Goal: Book appointment/travel/reservation

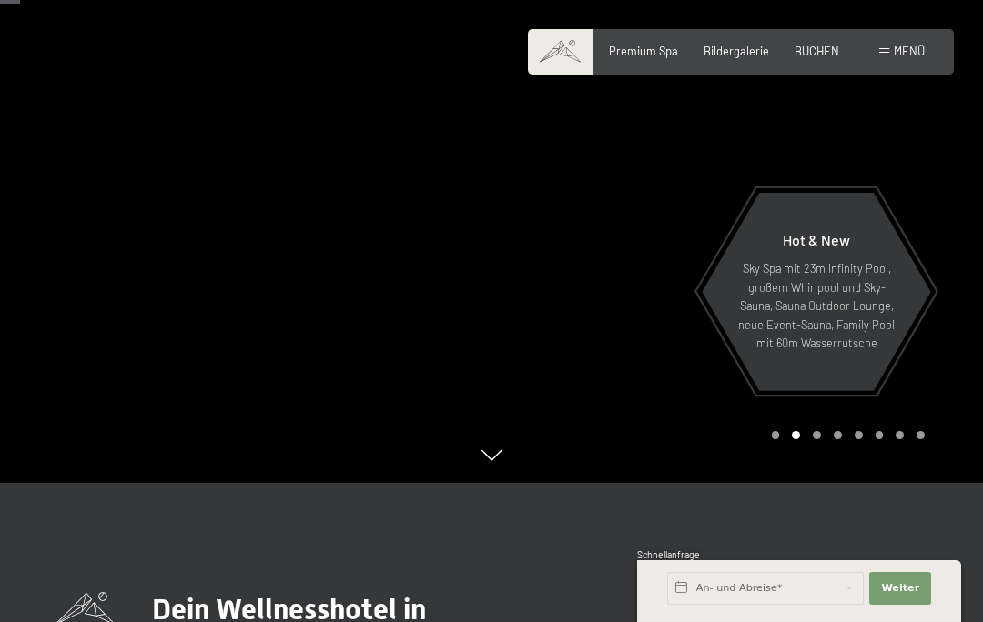
click at [743, 46] on span "Bildergalerie" at bounding box center [736, 51] width 66 height 15
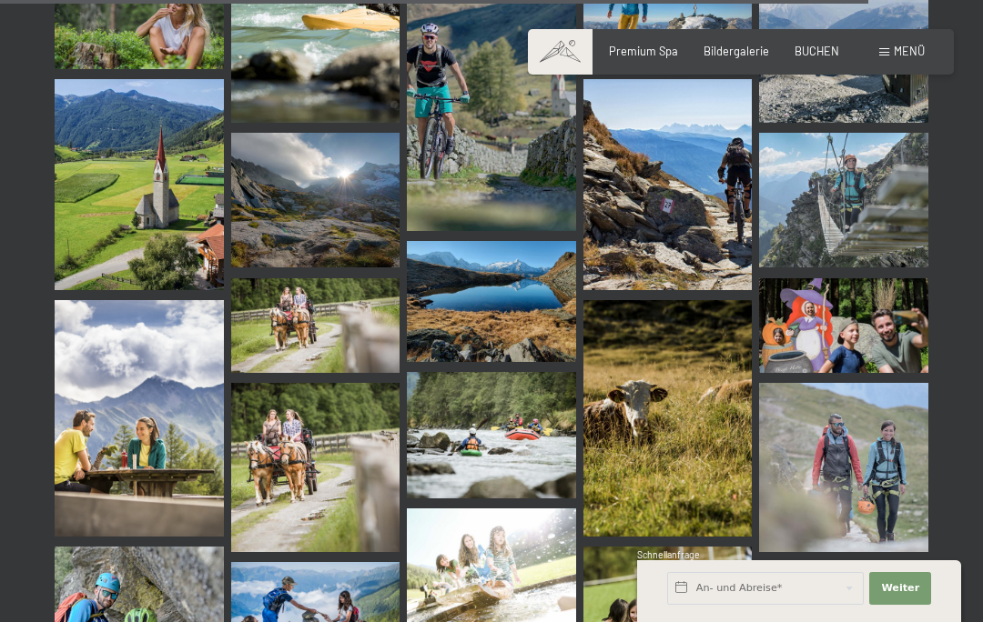
scroll to position [12222, 0]
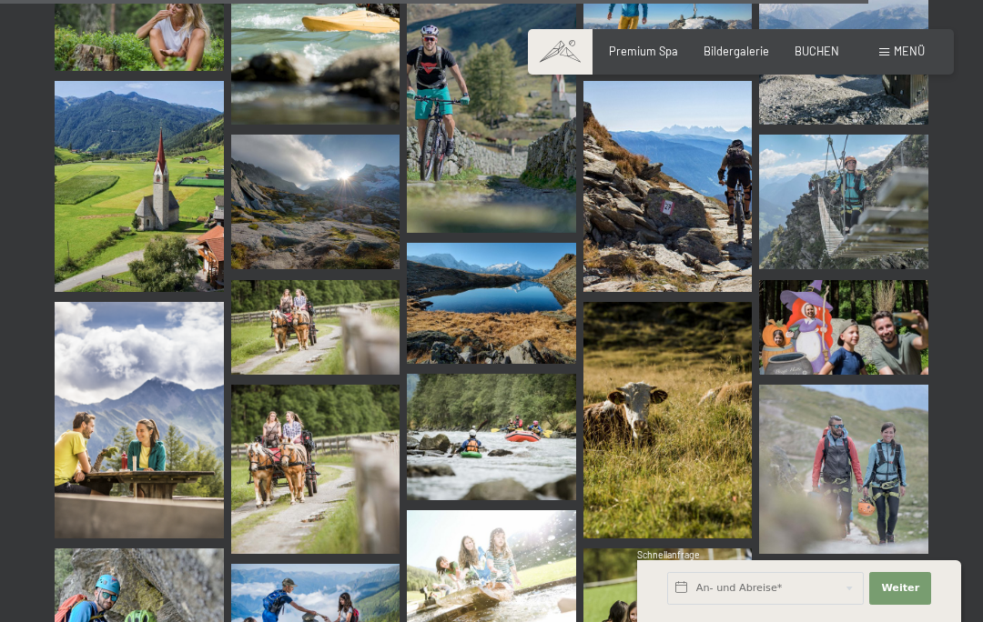
click at [901, 45] on span "Menü" at bounding box center [908, 51] width 31 height 15
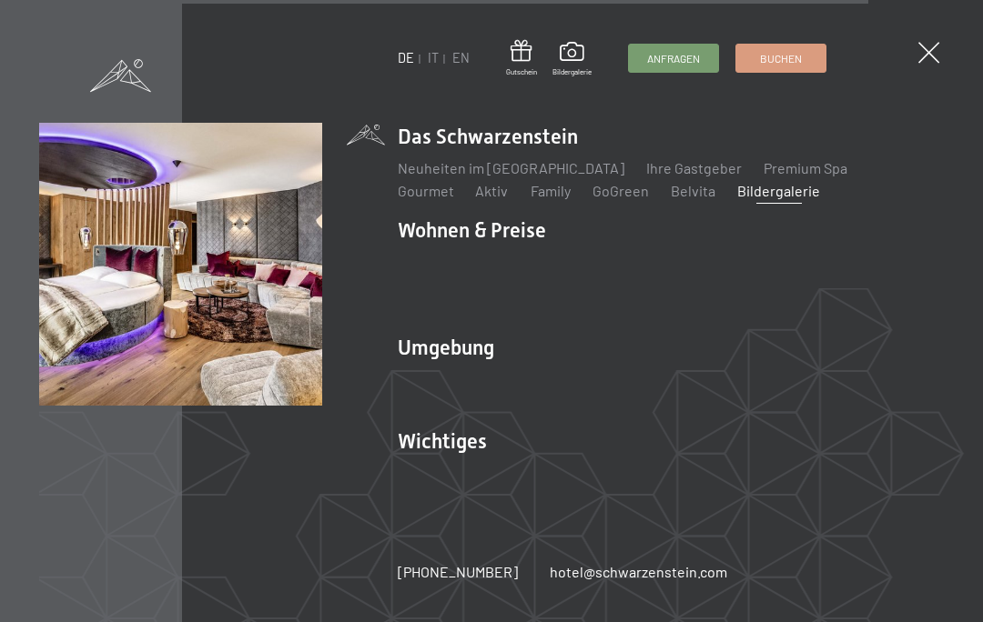
click at [614, 257] on link "Zimmer & Preise" at bounding box center [591, 261] width 106 height 17
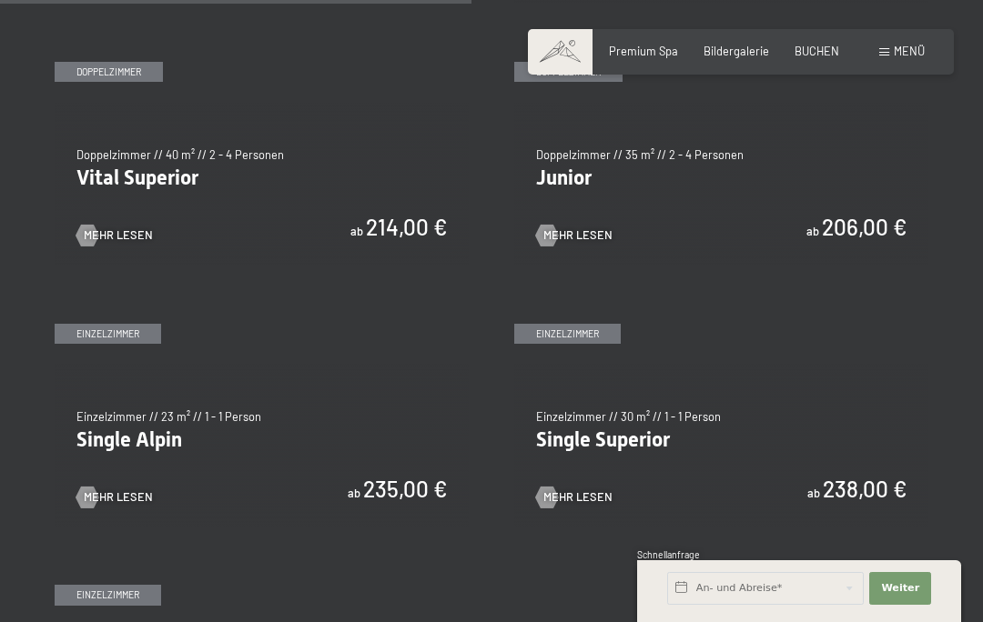
scroll to position [1985, 0]
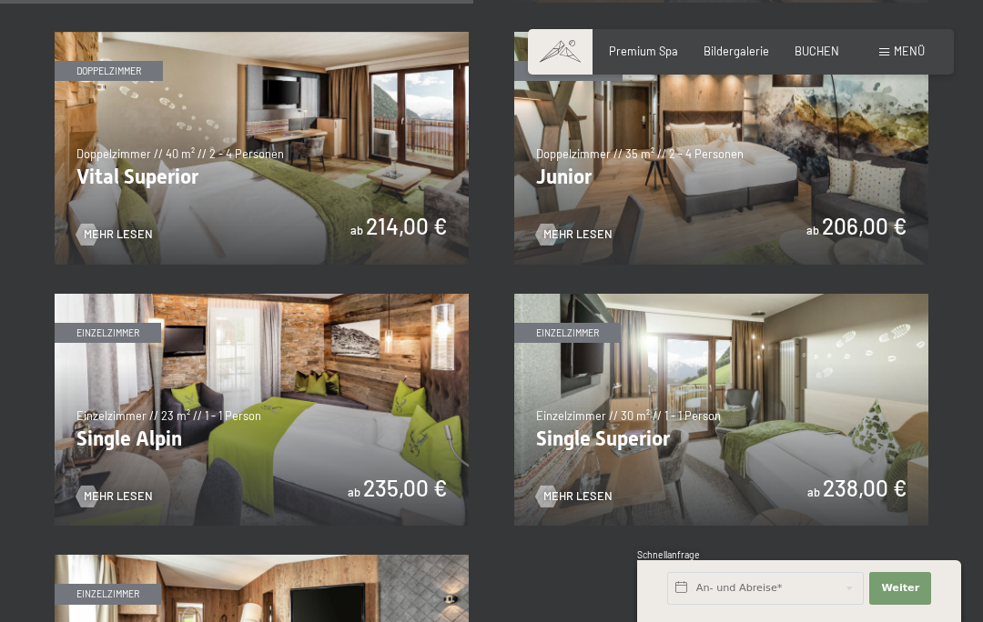
click at [747, 170] on img at bounding box center [721, 148] width 414 height 233
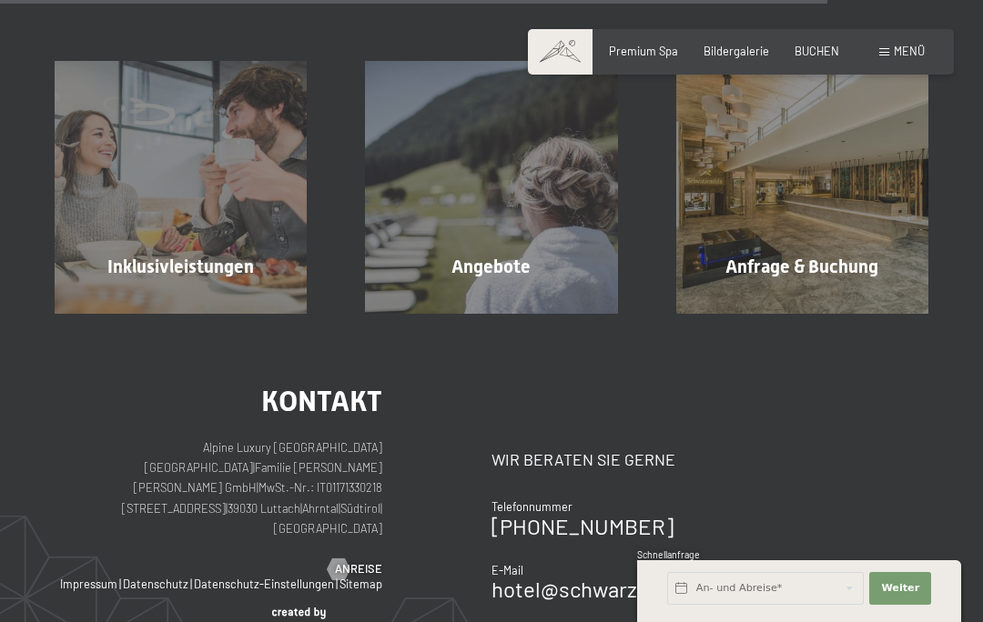
scroll to position [1712, 0]
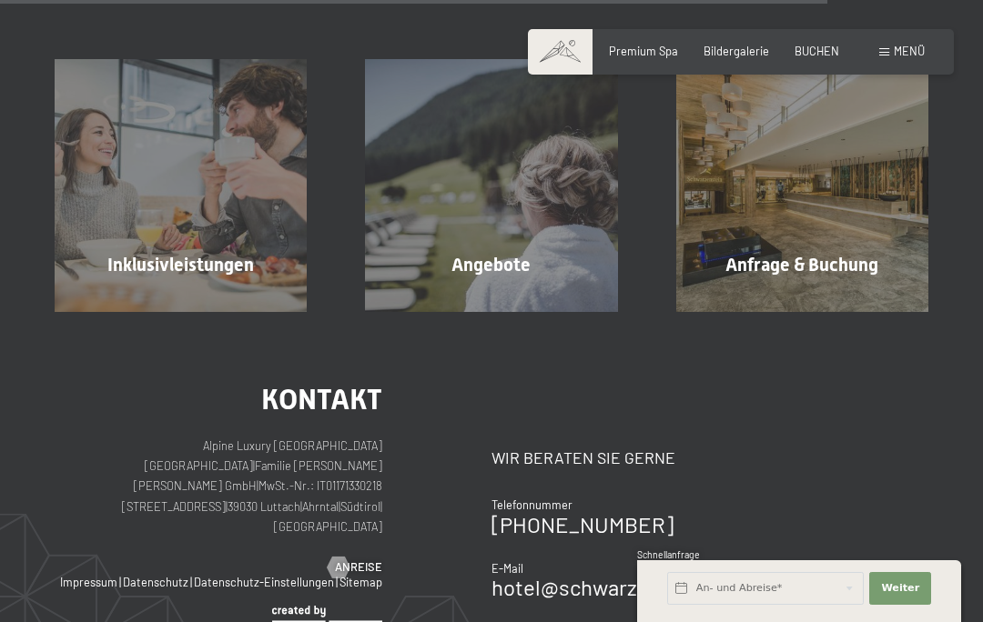
click at [486, 242] on div "Angebote Mehr erfahren" at bounding box center [491, 185] width 310 height 252
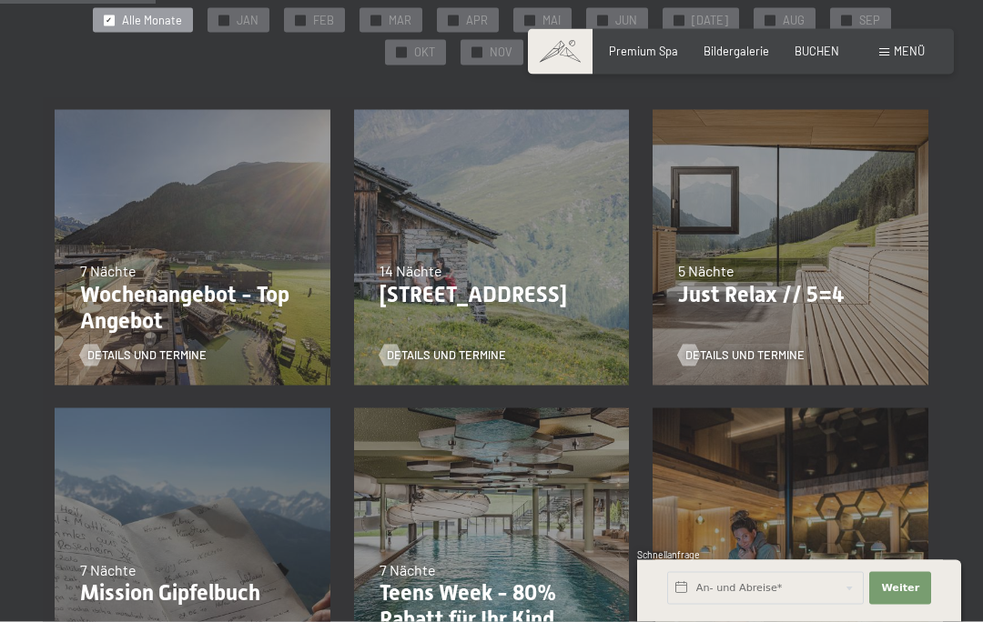
scroll to position [378, 0]
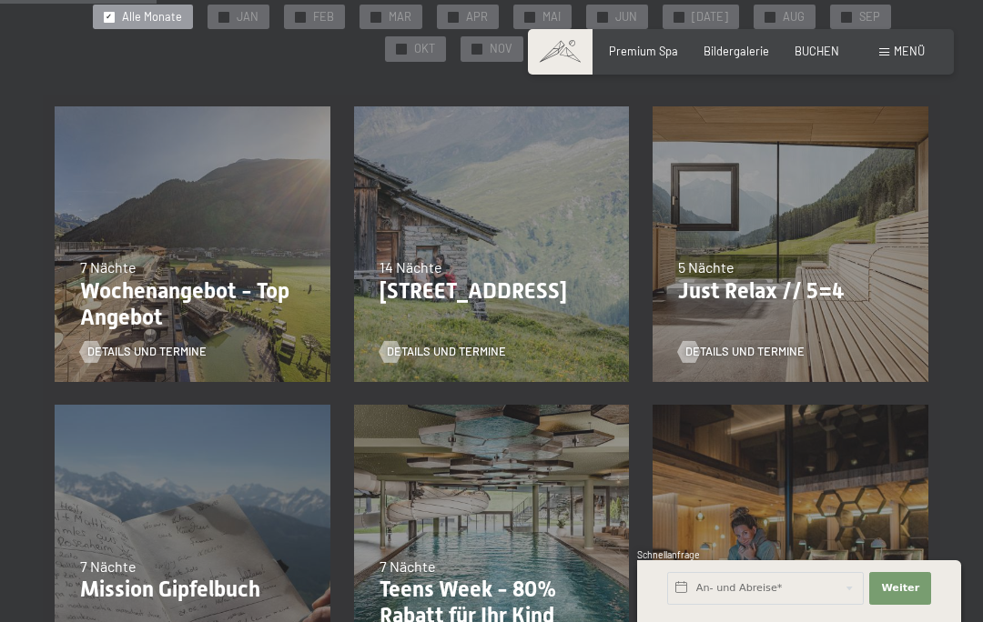
click at [106, 271] on span "7 Nächte" at bounding box center [108, 266] width 56 height 17
click at [135, 285] on p "Wochenangebot - Top Angebot" at bounding box center [192, 304] width 225 height 53
click at [105, 287] on p "Wochenangebot - Top Angebot" at bounding box center [192, 304] width 225 height 53
click at [118, 287] on p "Wochenangebot - Top Angebot" at bounding box center [192, 304] width 225 height 53
click at [203, 285] on p "Wochenangebot - Top Angebot" at bounding box center [192, 304] width 225 height 53
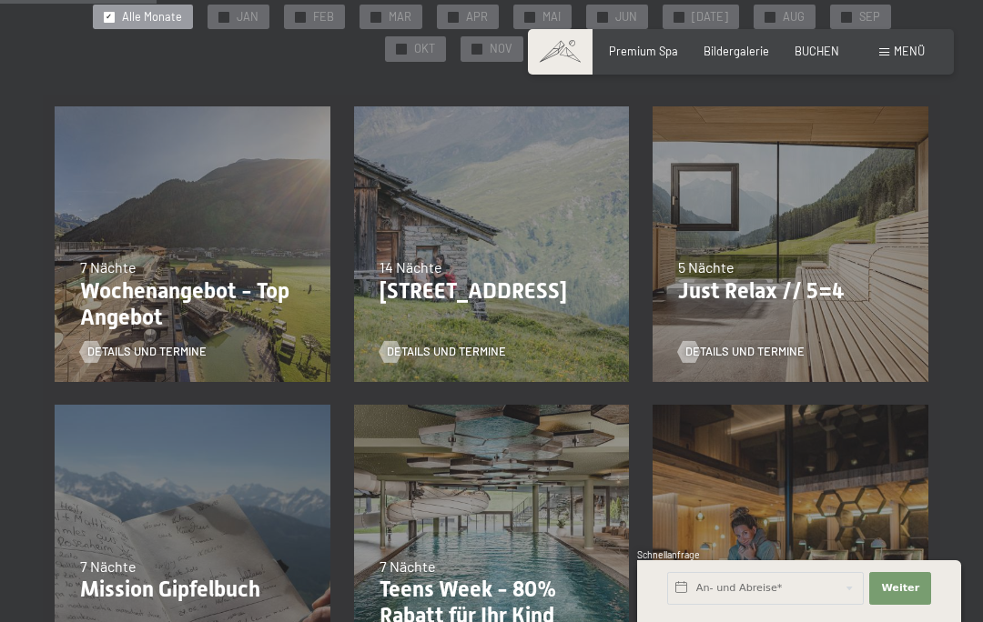
click at [197, 265] on div "7 Nächte" at bounding box center [192, 267] width 225 height 20
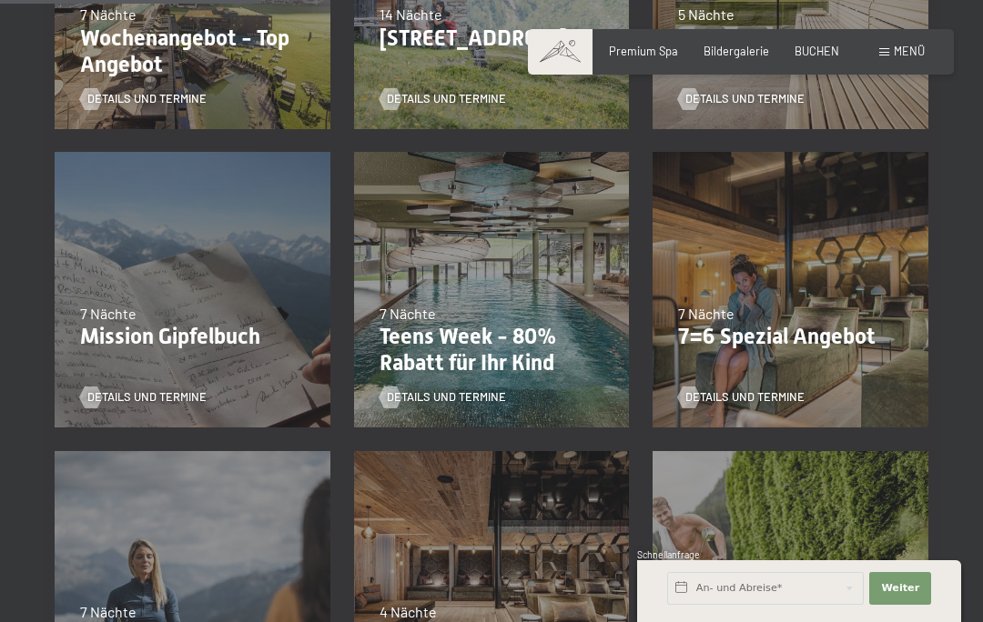
click at [159, 94] on span "Details und Termine" at bounding box center [146, 99] width 119 height 16
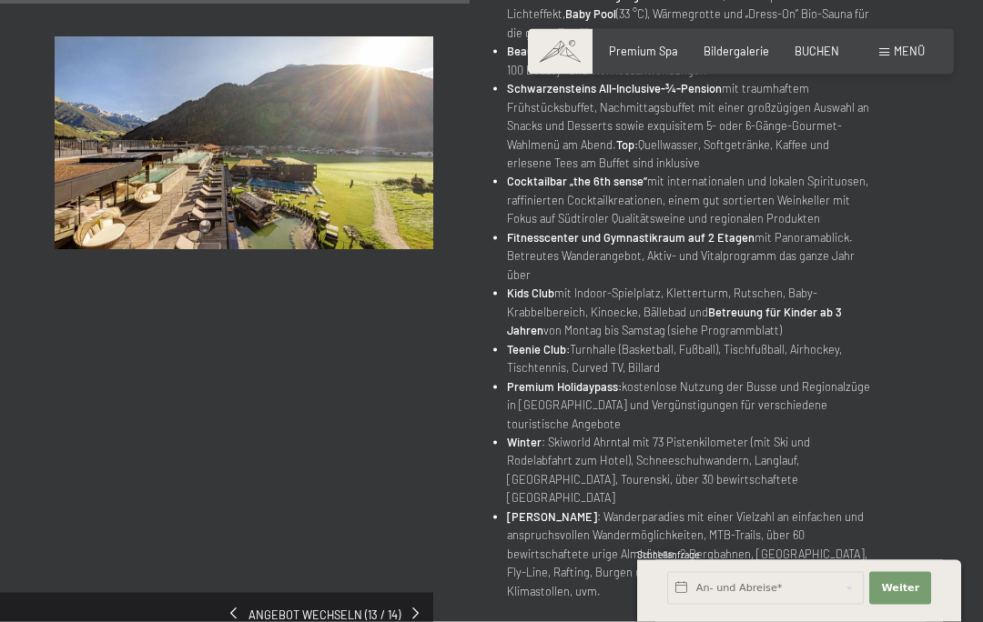
scroll to position [914, 0]
click at [660, 44] on span "Premium Spa" at bounding box center [643, 51] width 69 height 15
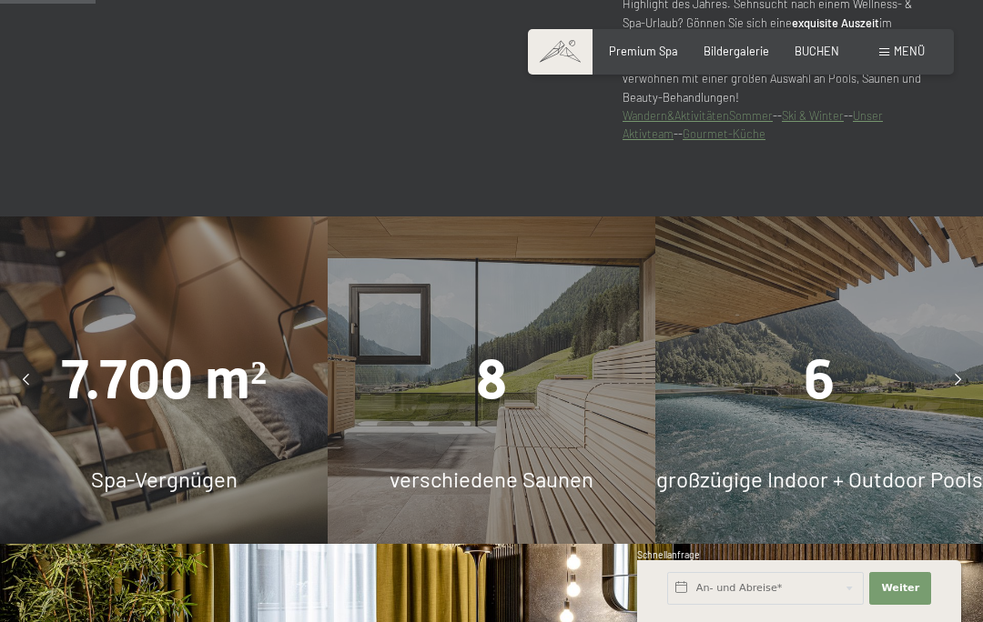
scroll to position [969, 0]
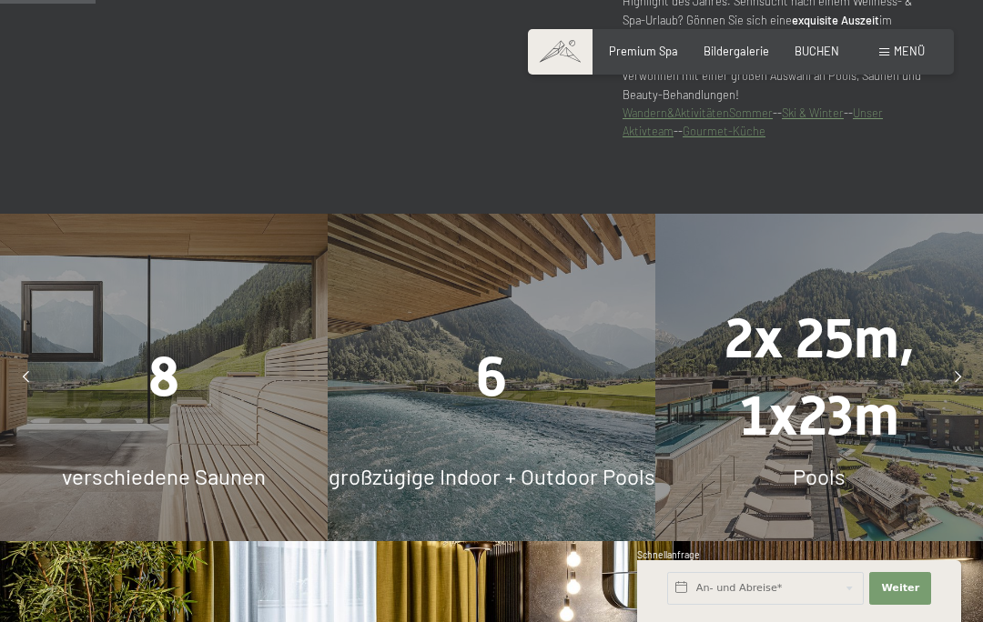
click at [935, 321] on div "2x 25m, 1x23m" at bounding box center [819, 377] width 328 height 155
click at [858, 397] on div "2x 25m, 1x23m" at bounding box center [819, 377] width 328 height 155
click at [958, 396] on div at bounding box center [957, 377] width 36 height 36
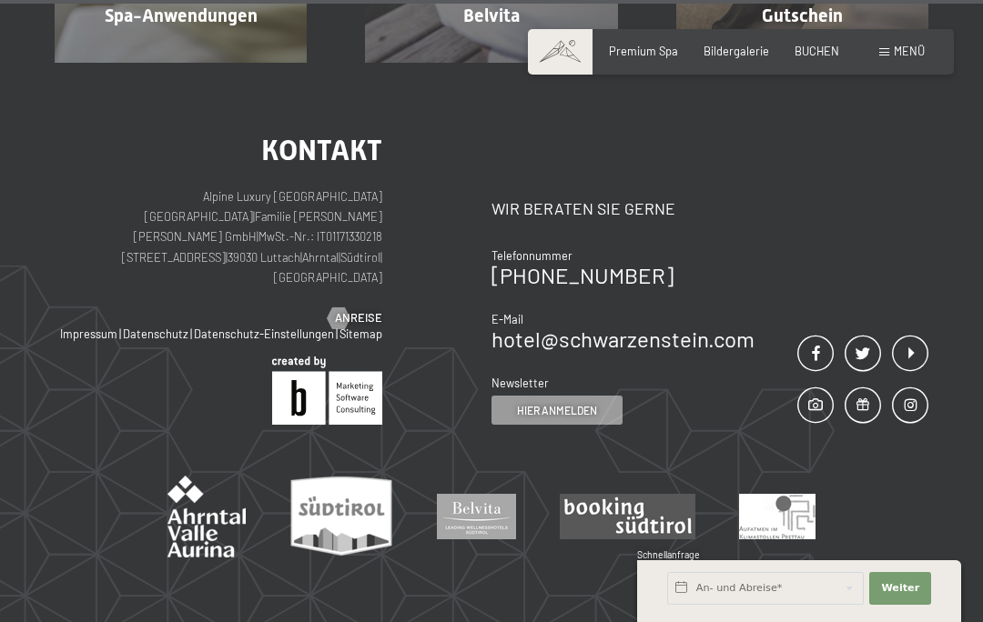
scroll to position [8678, 0]
